Goal: Information Seeking & Learning: Find specific fact

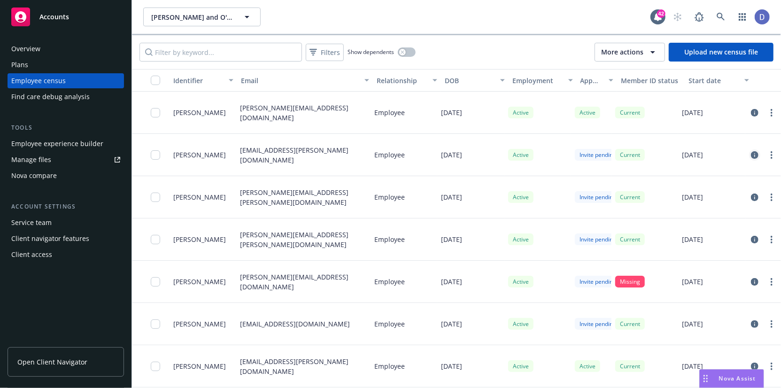
click at [749, 159] on link "circleInformation" at bounding box center [754, 154] width 11 height 11
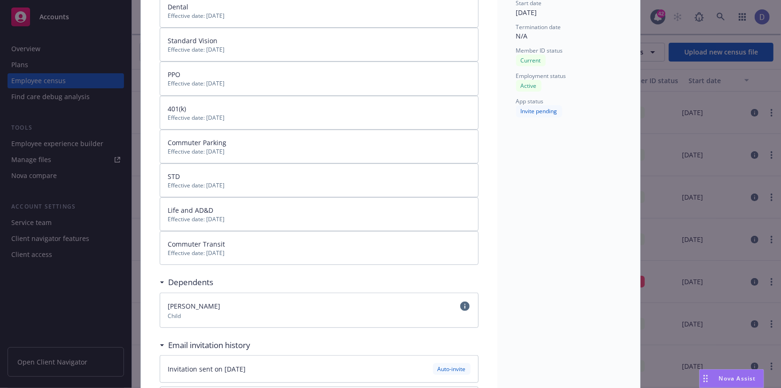
scroll to position [243, 0]
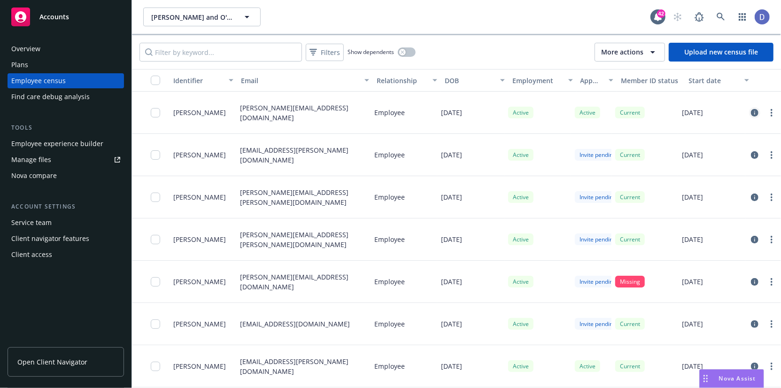
click at [751, 116] on icon "circleInformation" at bounding box center [755, 113] width 8 height 8
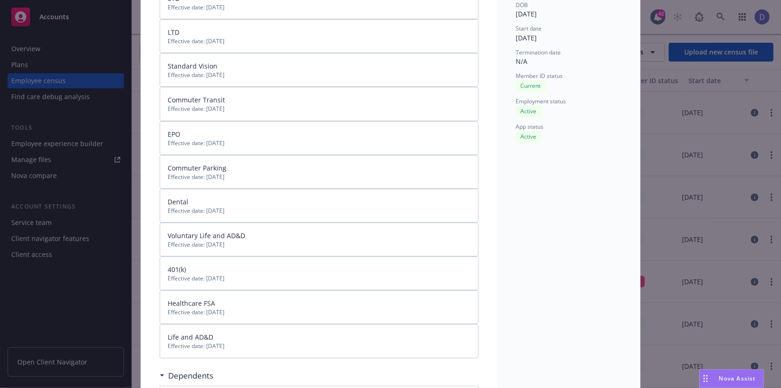
scroll to position [8, 0]
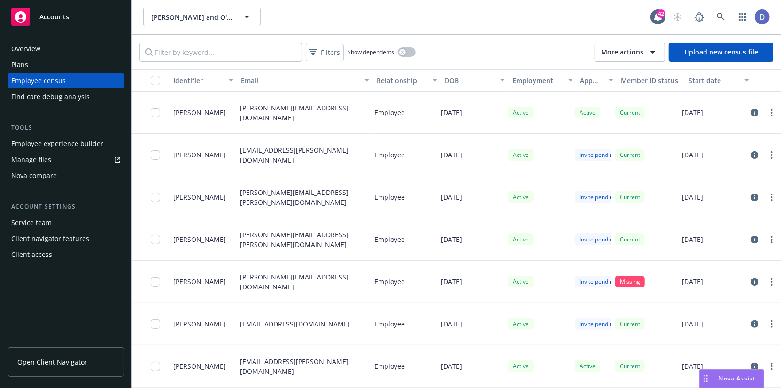
scroll to position [366, 0]
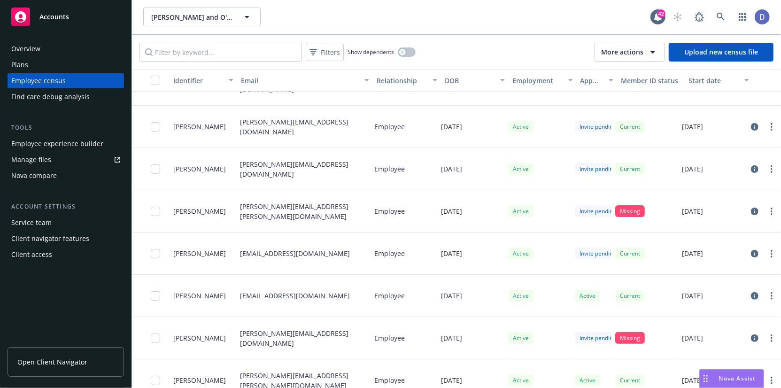
click at [749, 295] on link "circleInformation" at bounding box center [754, 295] width 11 height 11
click at [751, 130] on icon "circleInformation" at bounding box center [755, 127] width 8 height 8
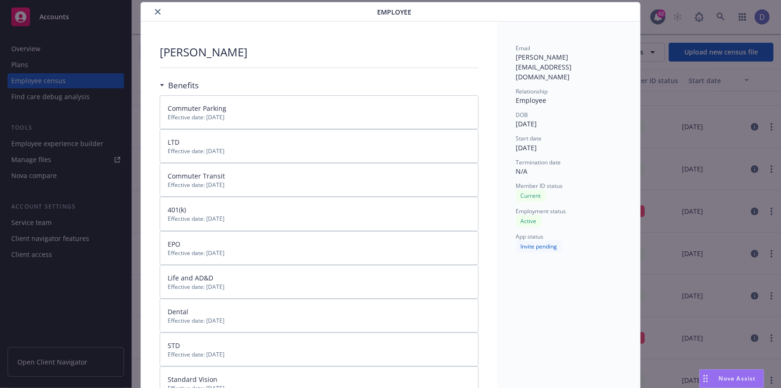
scroll to position [218, 0]
